Goal: Transaction & Acquisition: Purchase product/service

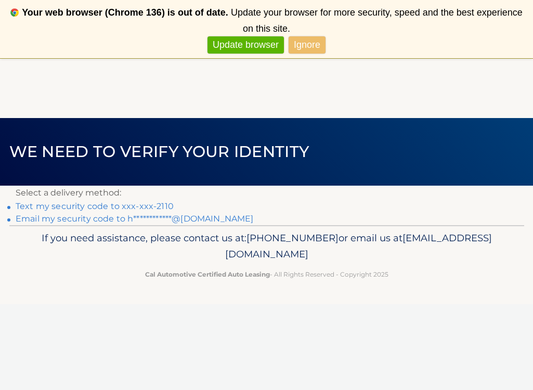
click at [150, 205] on link "Text my security code to xxx-xxx-2110" at bounding box center [95, 206] width 158 height 10
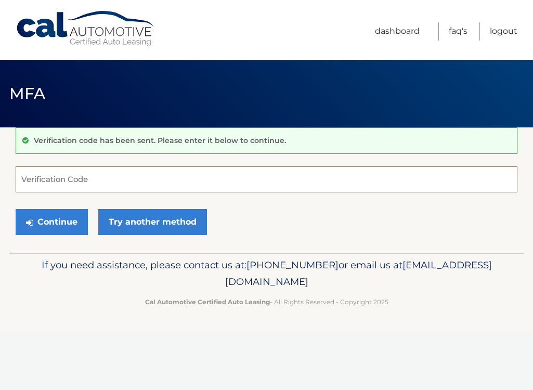
click at [106, 182] on input "Verification Code" at bounding box center [267, 179] width 502 height 26
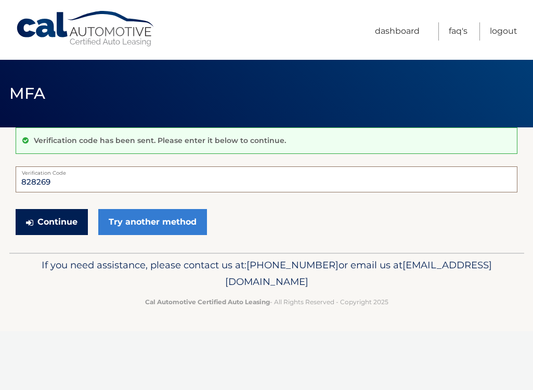
type input "828269"
click at [35, 221] on button "Continue" at bounding box center [52, 222] width 72 height 26
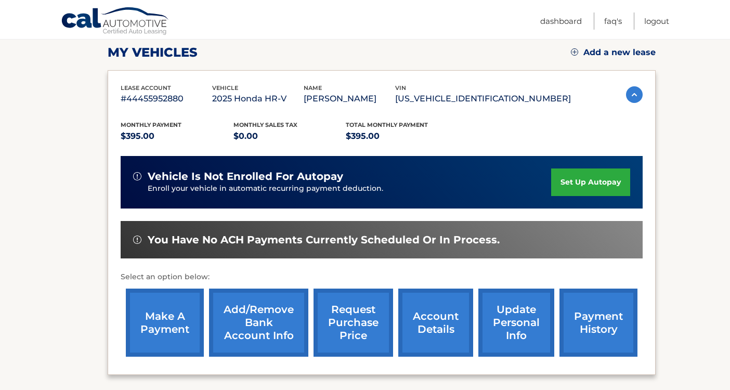
scroll to position [153, 0]
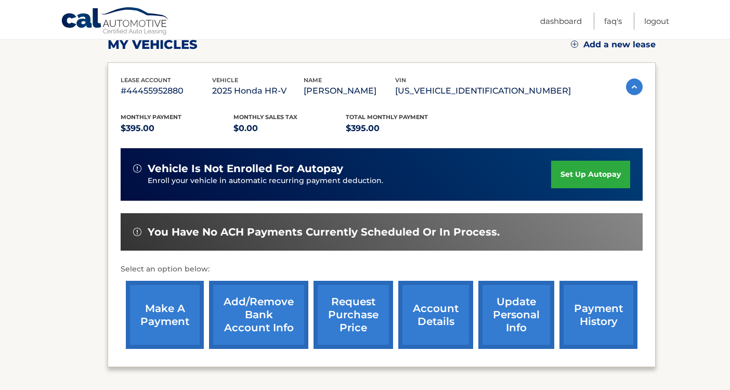
click at [621, 172] on link "set up autopay" at bounding box center [590, 175] width 79 height 28
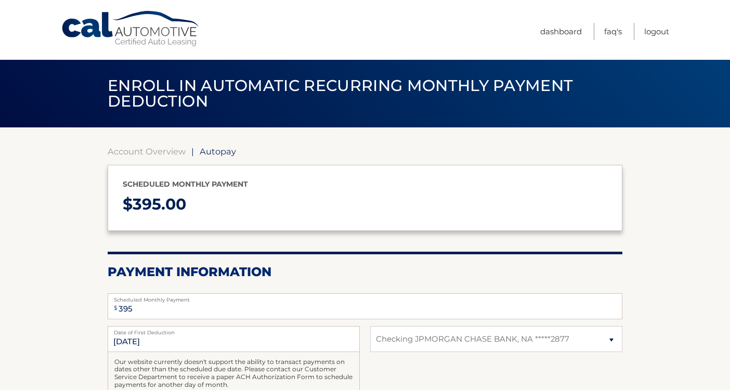
select select "NGM3OGNmNWQtYzJiMy00Y2ExLTgxNmQtZmNhNmRlZGUzYzFm"
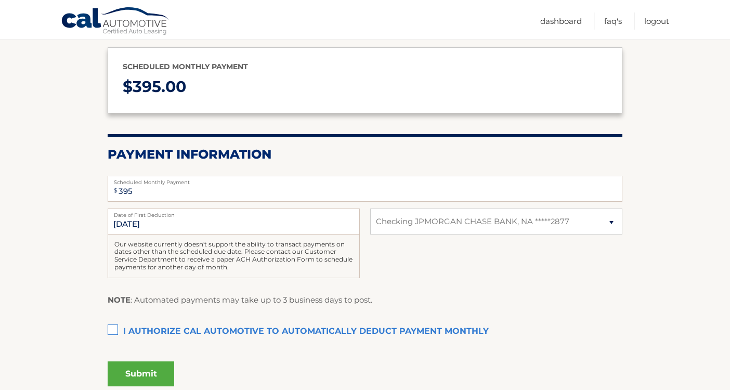
scroll to position [137, 0]
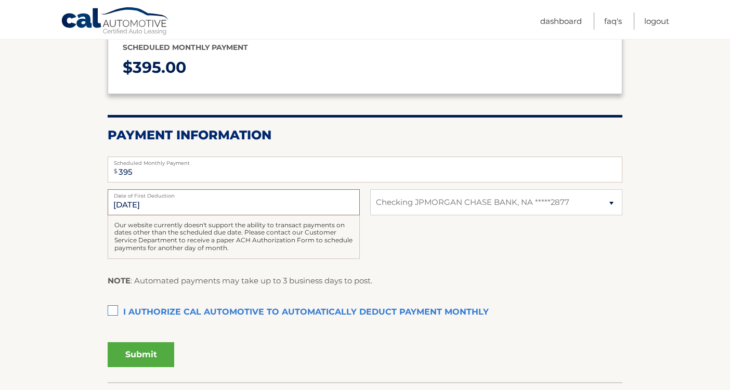
click at [173, 205] on input "[DATE]" at bounding box center [234, 202] width 252 height 26
click at [331, 206] on input "[DATE]" at bounding box center [234, 202] width 252 height 26
click at [331, 207] on input "9/27/2025" at bounding box center [234, 202] width 252 height 26
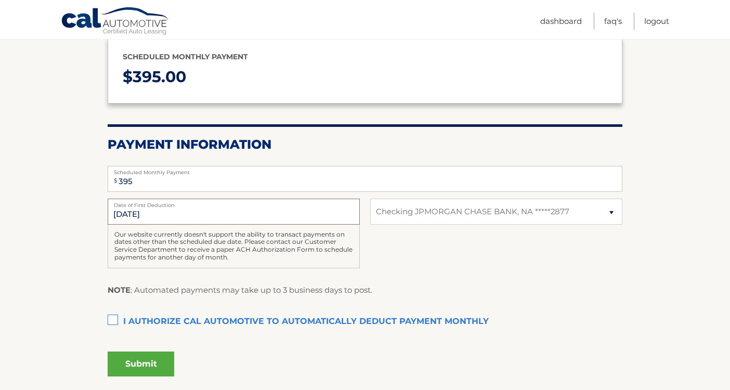
scroll to position [143, 0]
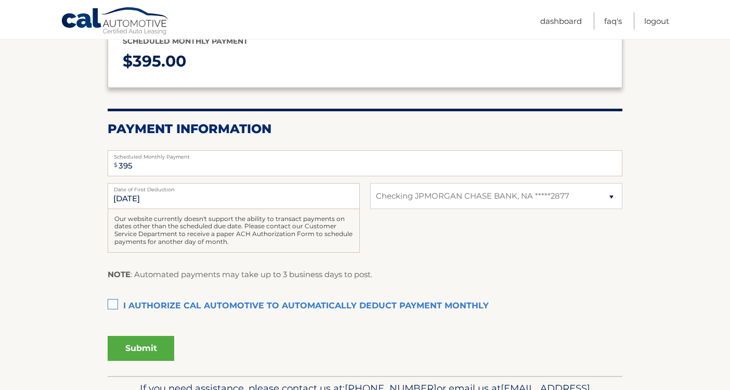
click at [117, 301] on label "I authorize cal automotive to automatically deduct payment monthly This checkbo…" at bounding box center [365, 306] width 515 height 21
click at [0, 0] on input "I authorize cal automotive to automatically deduct payment monthly This checkbo…" at bounding box center [0, 0] width 0 height 0
click at [148, 350] on button "Submit" at bounding box center [141, 348] width 67 height 25
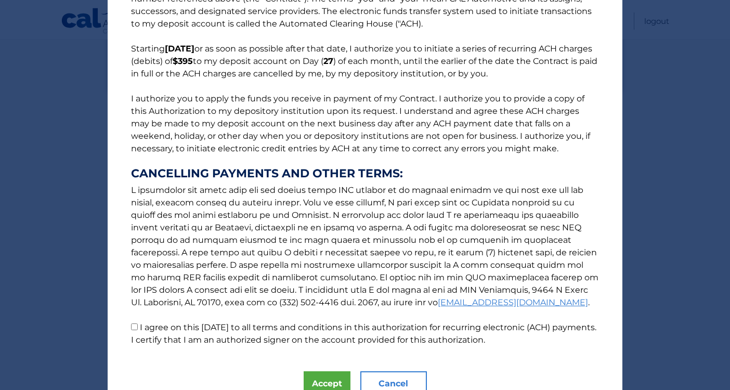
scroll to position [101, 0]
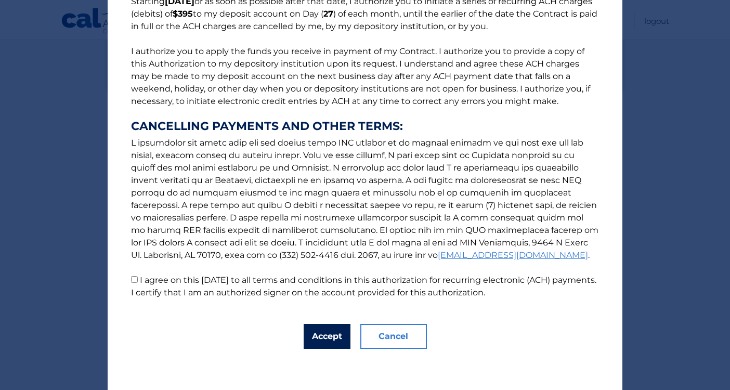
click at [329, 342] on button "Accept" at bounding box center [327, 336] width 47 height 25
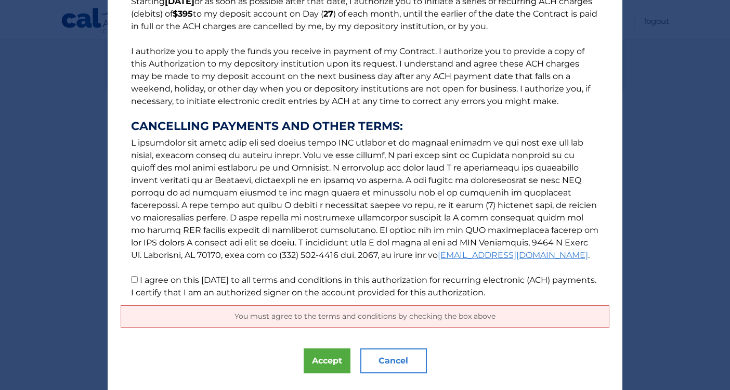
click at [130, 281] on p "The words "I" "me" and "my" mean any identified Customer who signs this Authori…" at bounding box center [365, 109] width 489 height 379
click at [139, 280] on p "The words "I" "me" and "my" mean any identified Customer who signs this Authori…" at bounding box center [365, 109] width 489 height 379
click at [136, 280] on input "I agree on this 09/02/2025 to all terms and conditions in this authorization fo…" at bounding box center [134, 279] width 7 height 7
checkbox input "true"
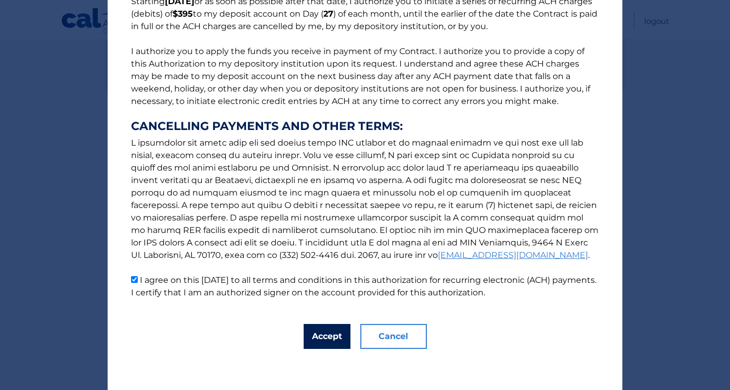
click at [316, 338] on button "Accept" at bounding box center [327, 336] width 47 height 25
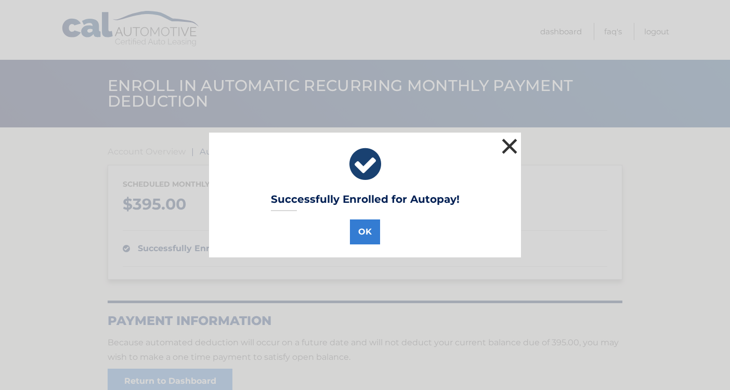
click at [507, 143] on button "×" at bounding box center [509, 146] width 21 height 21
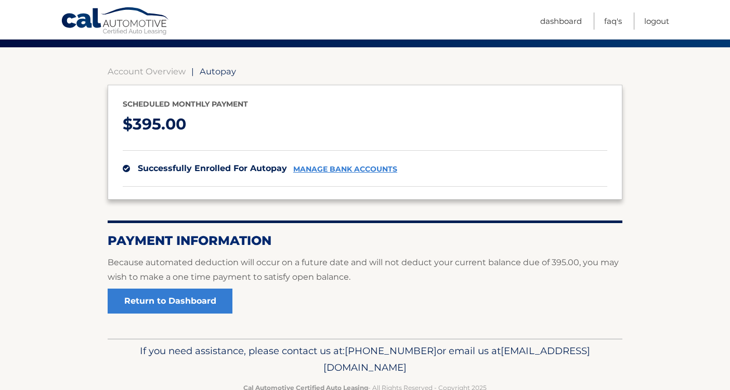
scroll to position [95, 0]
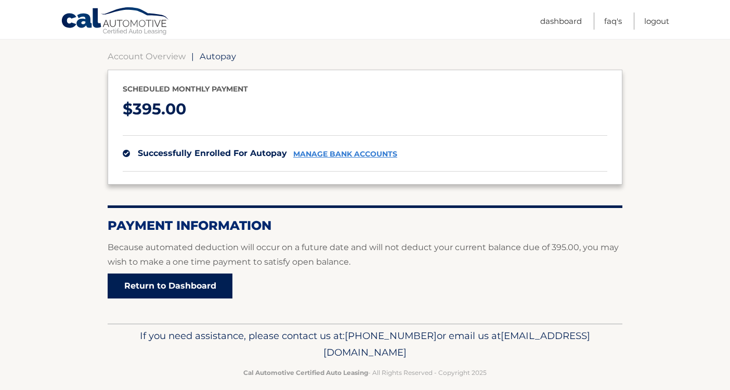
click at [173, 282] on link "Return to Dashboard" at bounding box center [170, 286] width 125 height 25
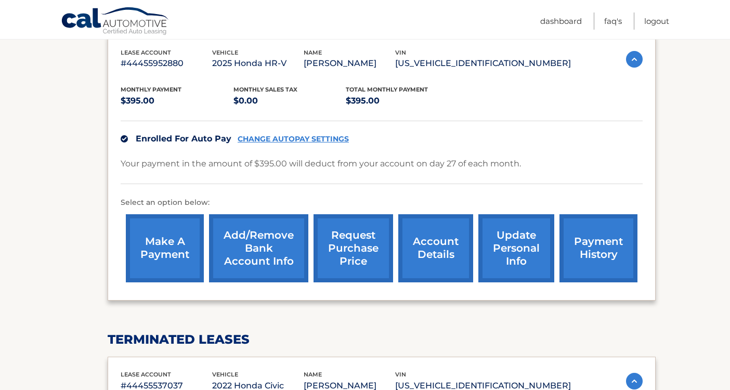
scroll to position [190, 0]
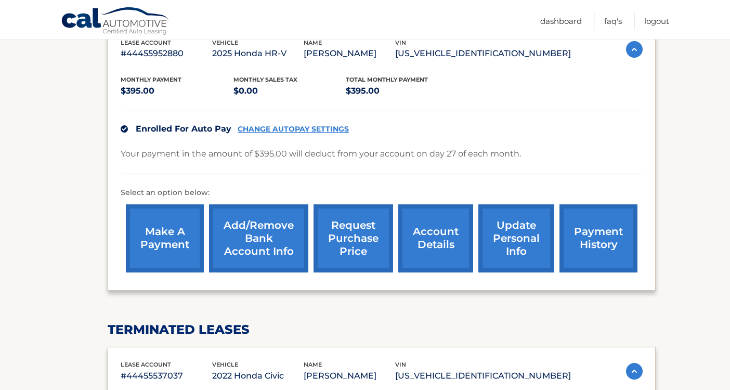
click at [185, 241] on link "make a payment" at bounding box center [165, 238] width 78 height 68
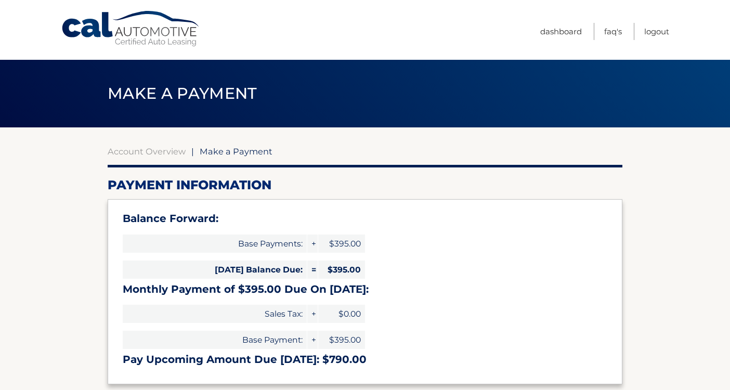
select select "NGM3OGNmNWQtYzJiMy00Y2ExLTgxNmQtZmNhNmRlZGUzYzFm"
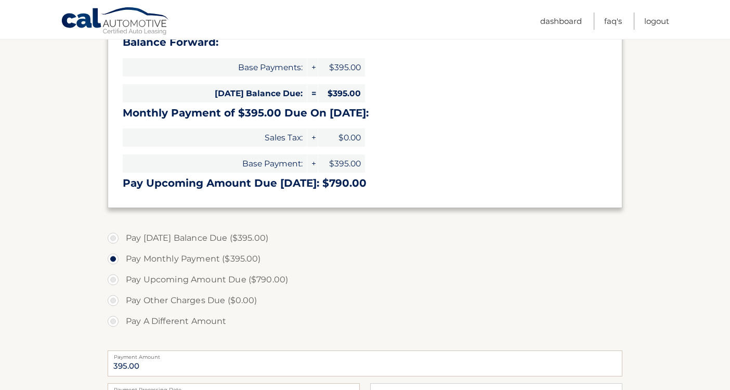
scroll to position [179, 0]
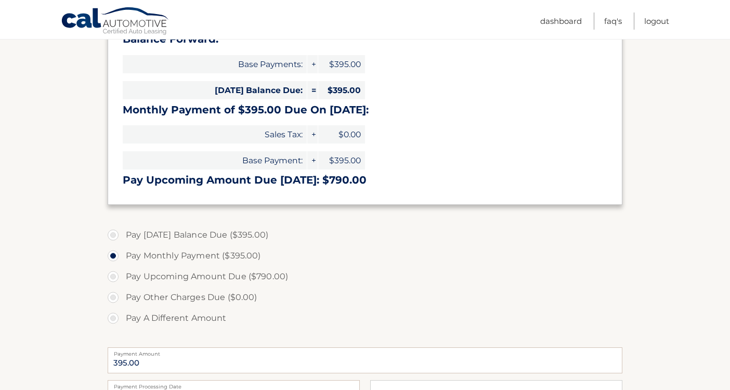
click at [203, 234] on label "Pay [DATE] Balance Due ($395.00)" at bounding box center [365, 235] width 515 height 21
click at [122, 234] on input "Pay [DATE] Balance Due ($395.00)" at bounding box center [117, 233] width 10 height 17
radio input "true"
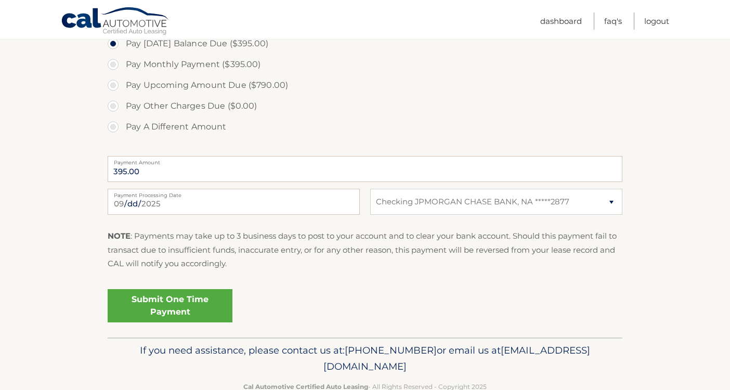
scroll to position [373, 0]
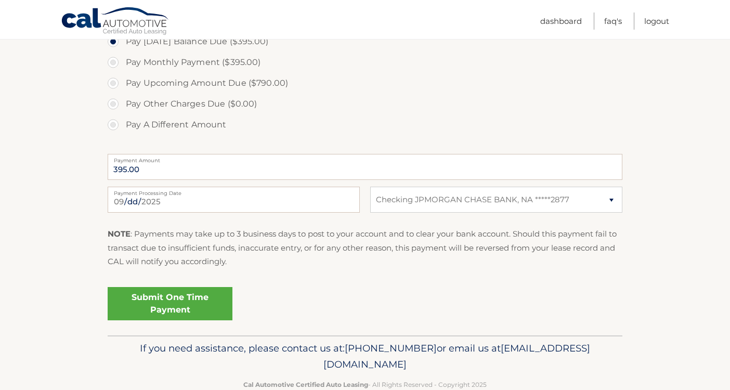
click at [208, 306] on link "Submit One Time Payment" at bounding box center [170, 303] width 125 height 33
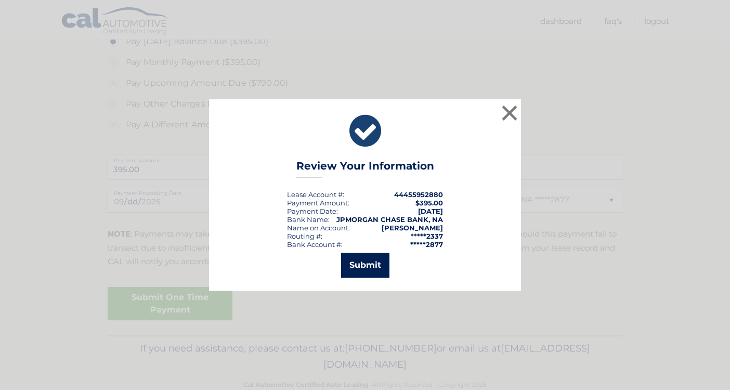
click at [365, 269] on button "Submit" at bounding box center [365, 265] width 48 height 25
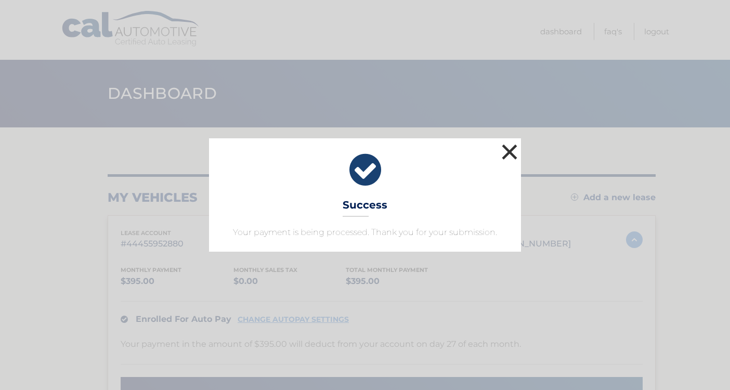
click at [508, 153] on button "×" at bounding box center [509, 151] width 21 height 21
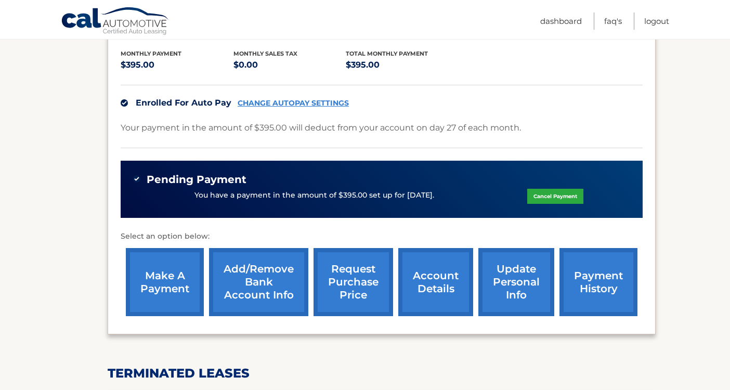
scroll to position [221, 0]
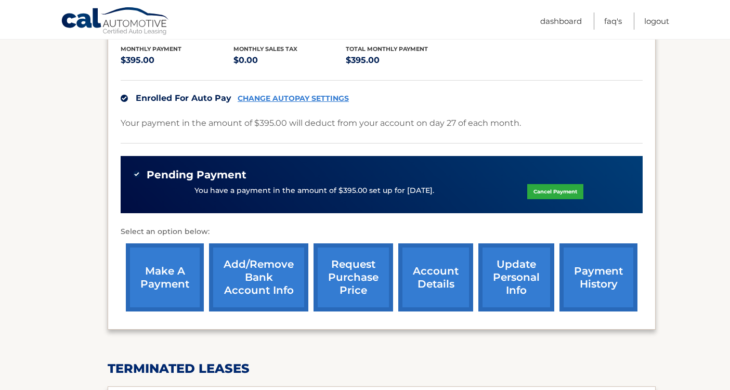
click at [441, 283] on link "account details" at bounding box center [435, 277] width 75 height 68
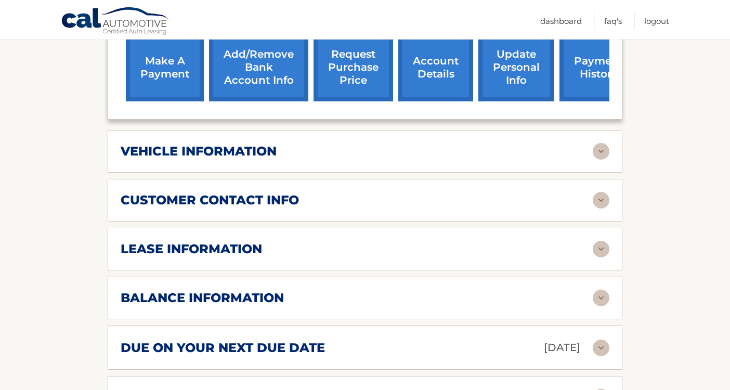
scroll to position [465, 0]
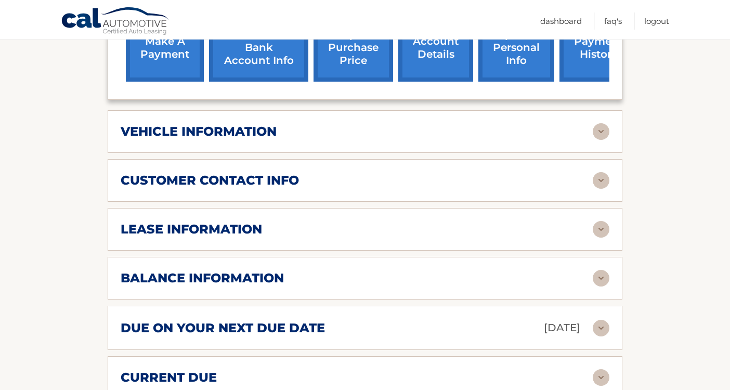
click at [429, 153] on div "lease account #44455952880 vehicle 2025 Honda HR-V name HAYLEY CANETE vin 3CZRZ…" at bounding box center [365, 81] width 515 height 635
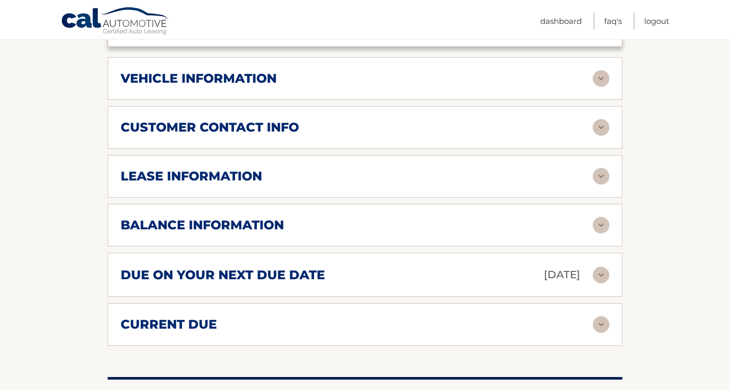
scroll to position [526, 0]
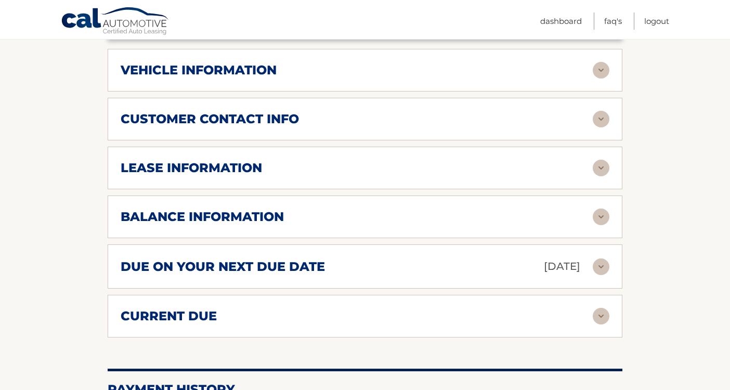
click at [440, 216] on div "balance information" at bounding box center [357, 217] width 472 height 16
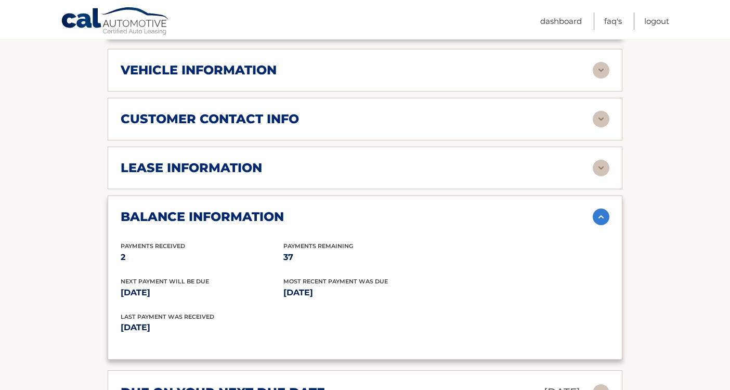
click at [440, 216] on div "balance information" at bounding box center [357, 217] width 472 height 16
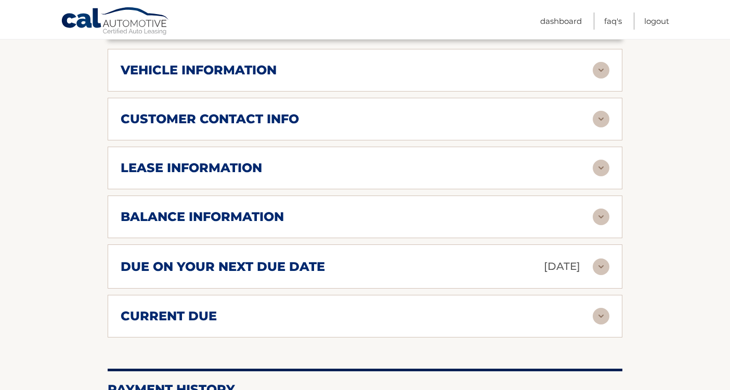
click at [439, 175] on div "lease information" at bounding box center [357, 168] width 472 height 16
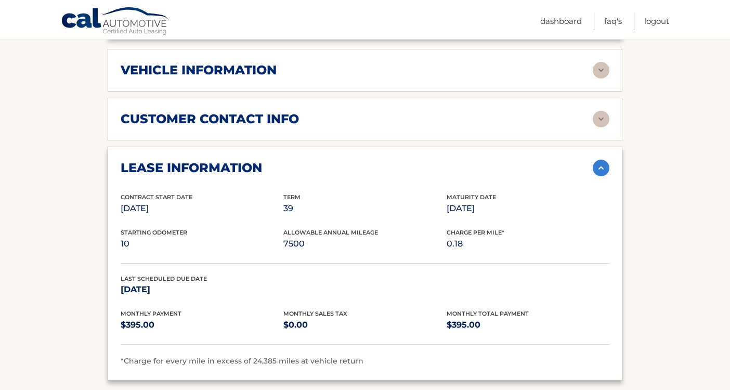
click at [439, 175] on div "lease information" at bounding box center [357, 168] width 472 height 16
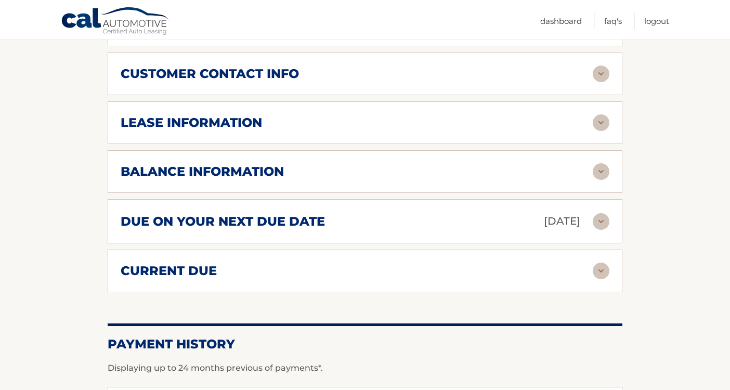
scroll to position [588, 0]
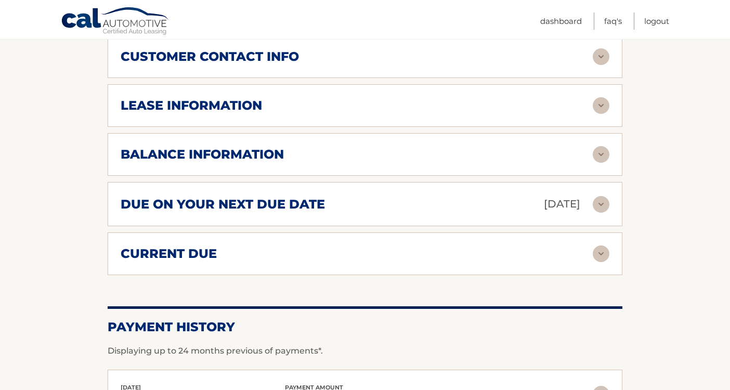
click at [440, 244] on div "current due Late Charges $0.00 Miscelleneous Charges* $0.00 Sales Tax $0.00 pay…" at bounding box center [365, 254] width 515 height 43
click at [443, 251] on div "current due" at bounding box center [357, 254] width 472 height 16
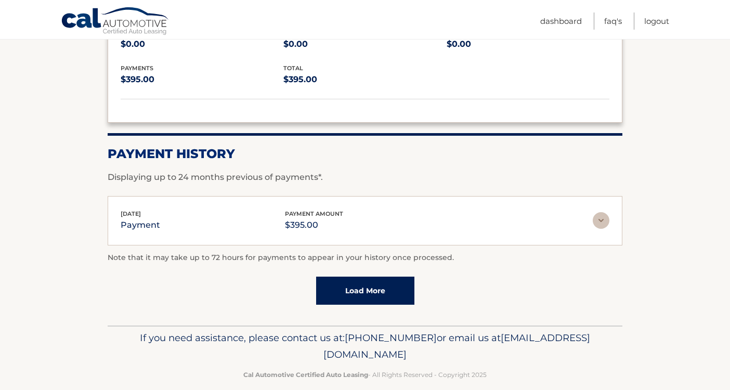
scroll to position [852, 0]
